Goal: Task Accomplishment & Management: Use online tool/utility

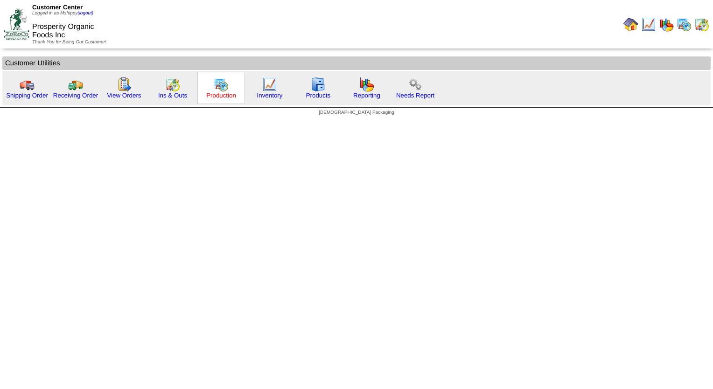
click at [226, 96] on link "Production" at bounding box center [221, 95] width 30 height 7
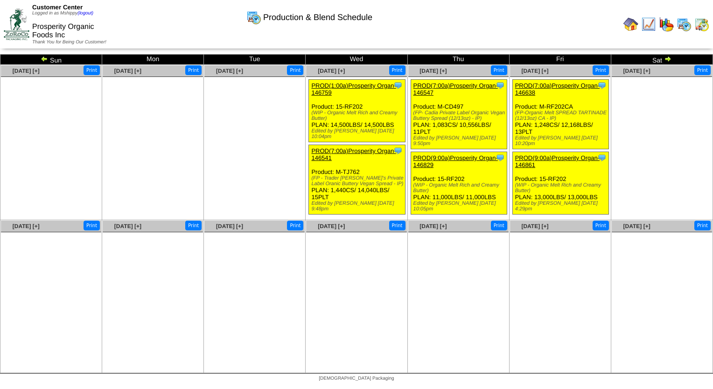
click at [42, 58] on img at bounding box center [44, 58] width 7 height 7
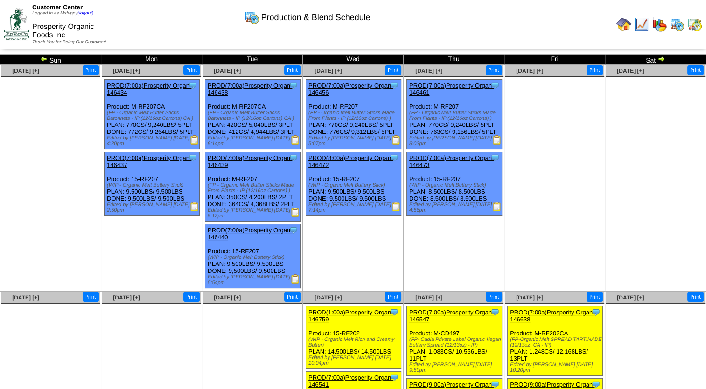
click at [497, 141] on img at bounding box center [496, 139] width 9 height 9
click at [698, 32] on img at bounding box center [695, 24] width 15 height 15
